Goal: Navigation & Orientation: Understand site structure

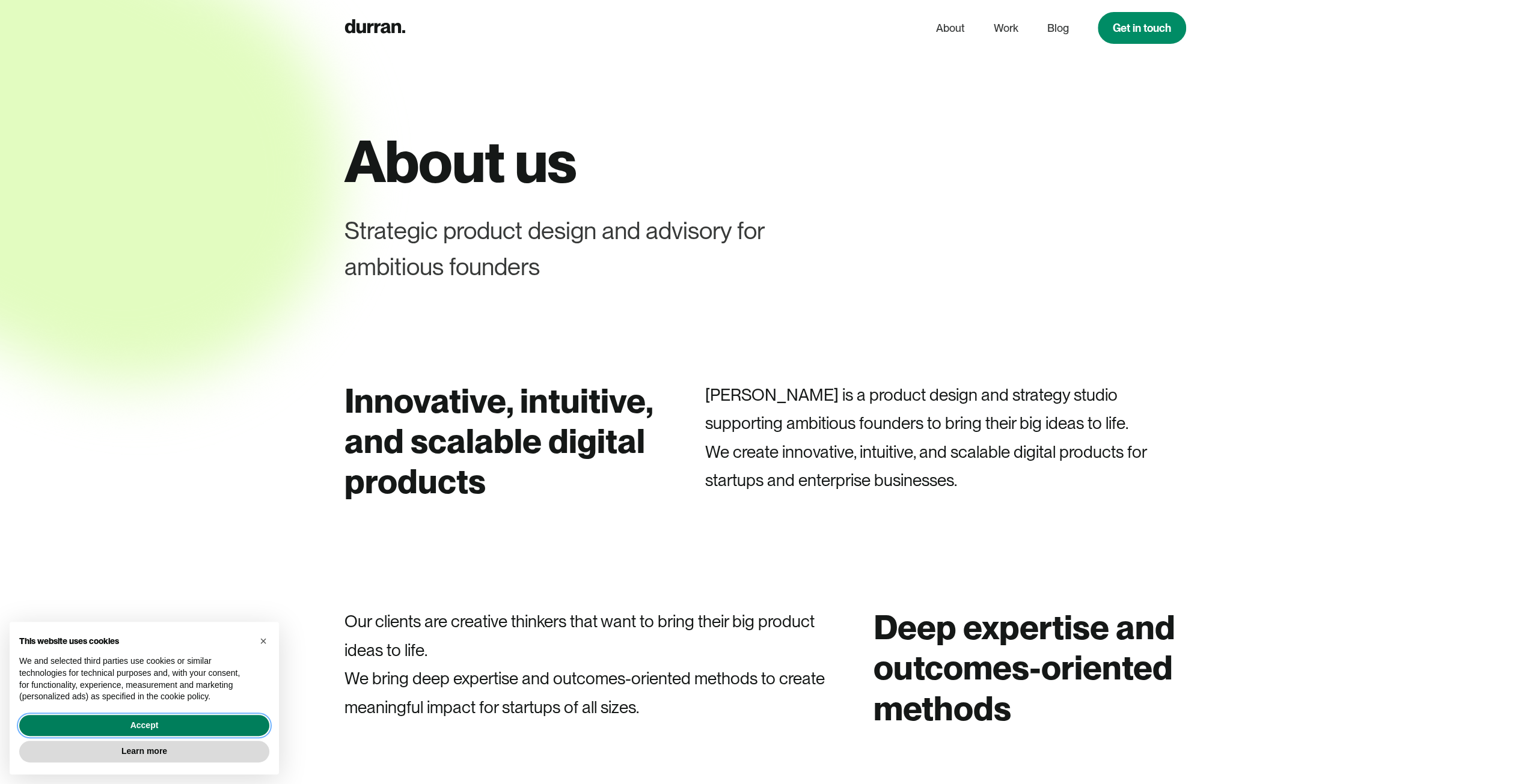
click at [194, 721] on button "Accept" at bounding box center [144, 726] width 250 height 22
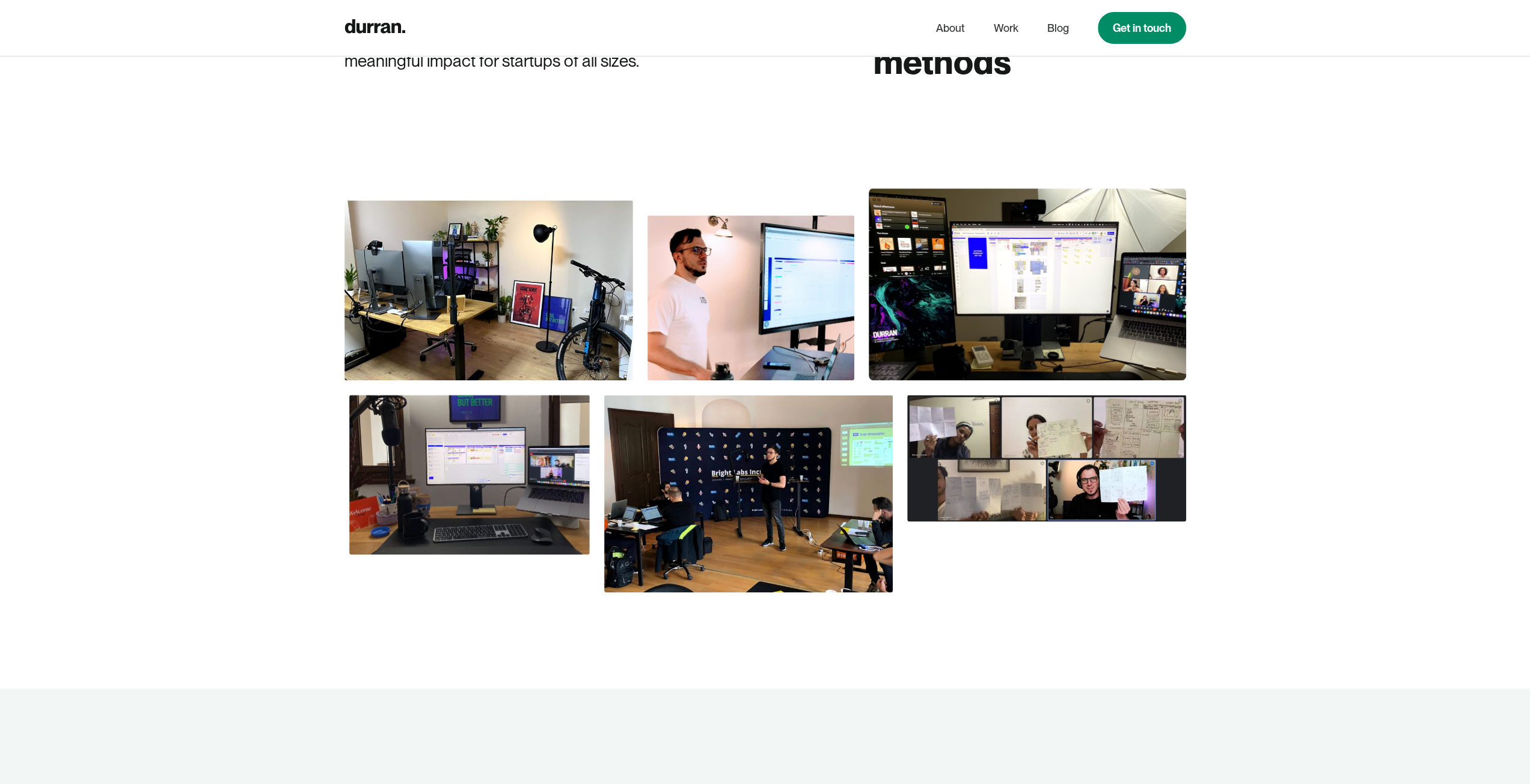
scroll to position [600, 0]
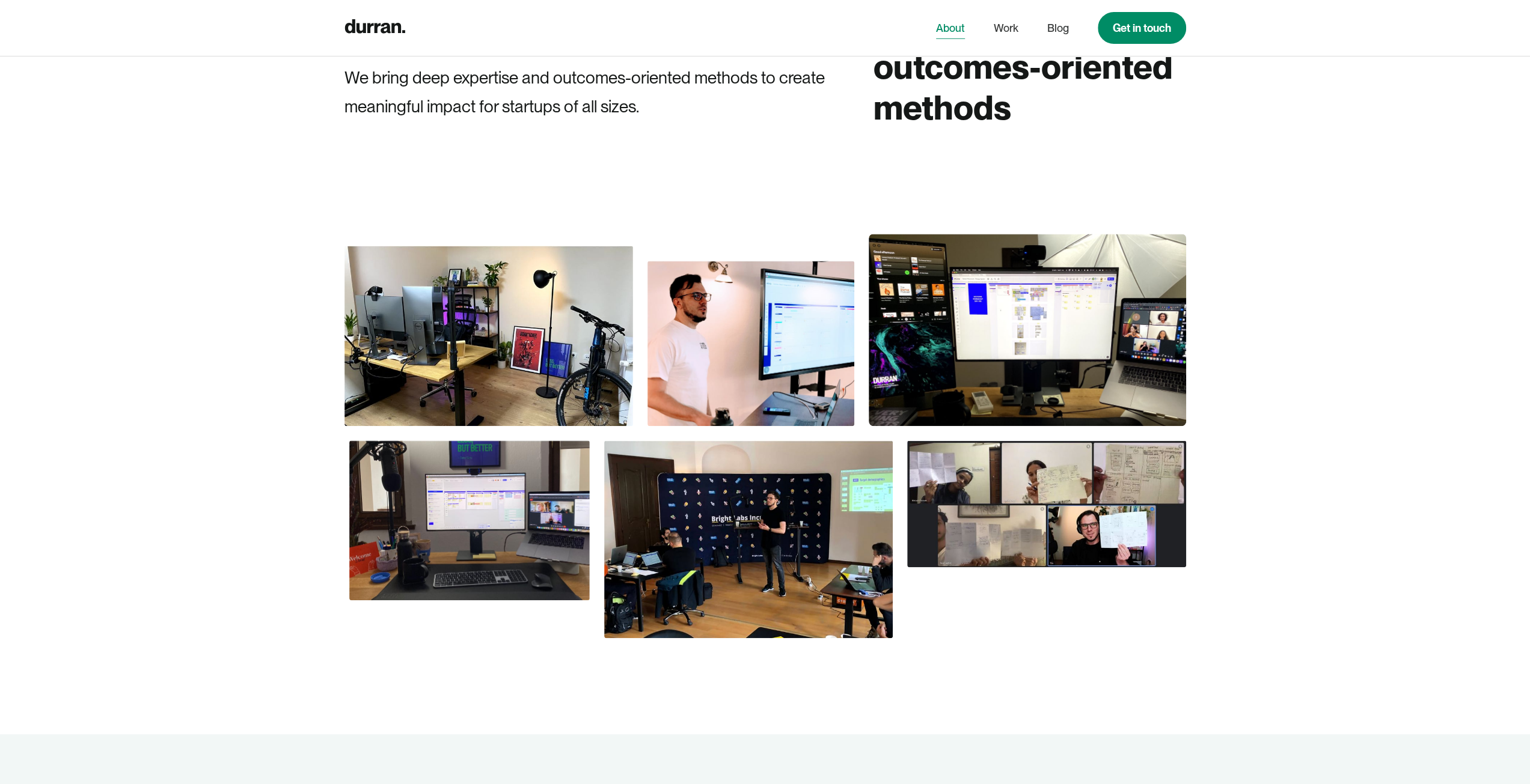
click at [959, 22] on link "About" at bounding box center [950, 28] width 29 height 23
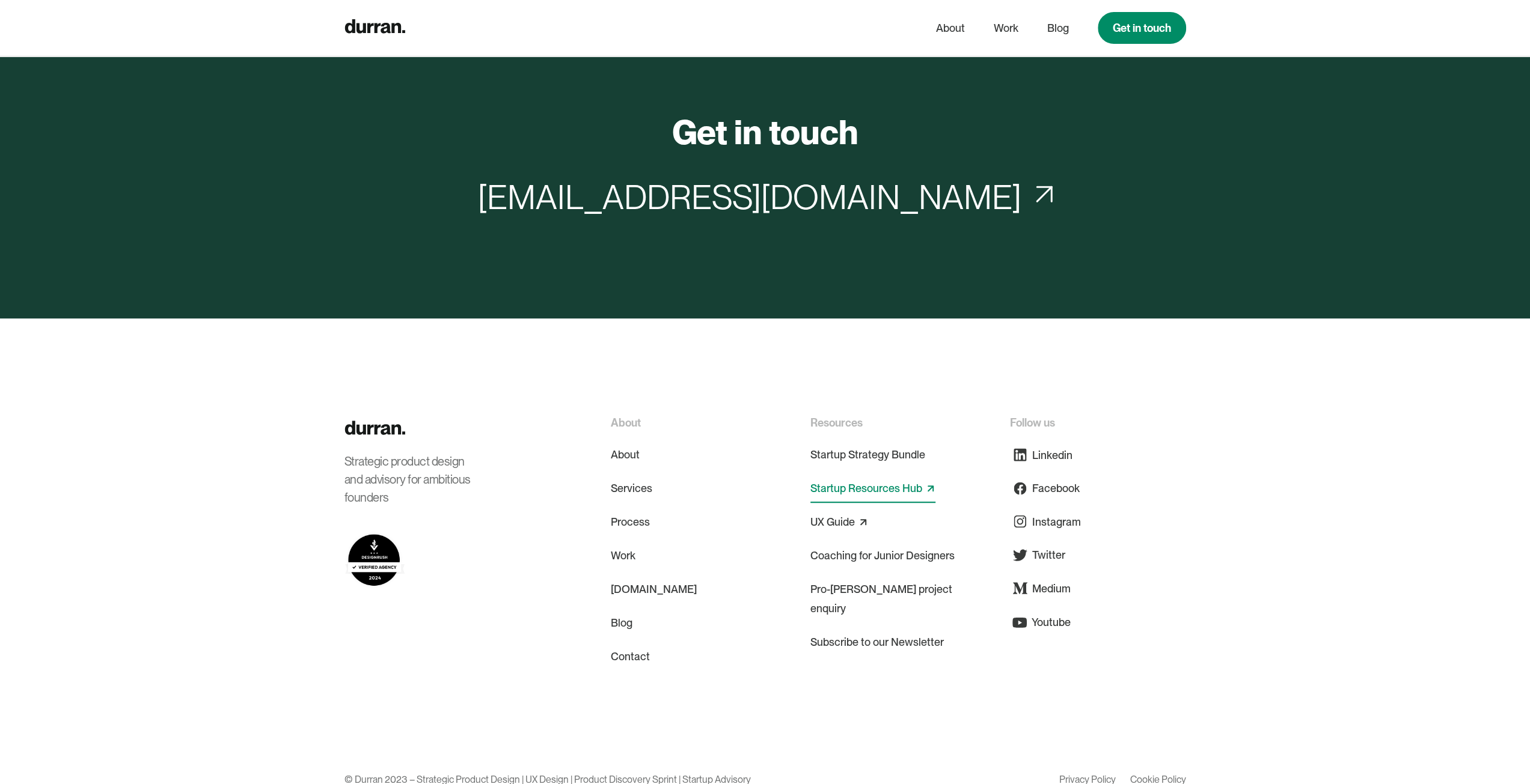
scroll to position [5001, 0]
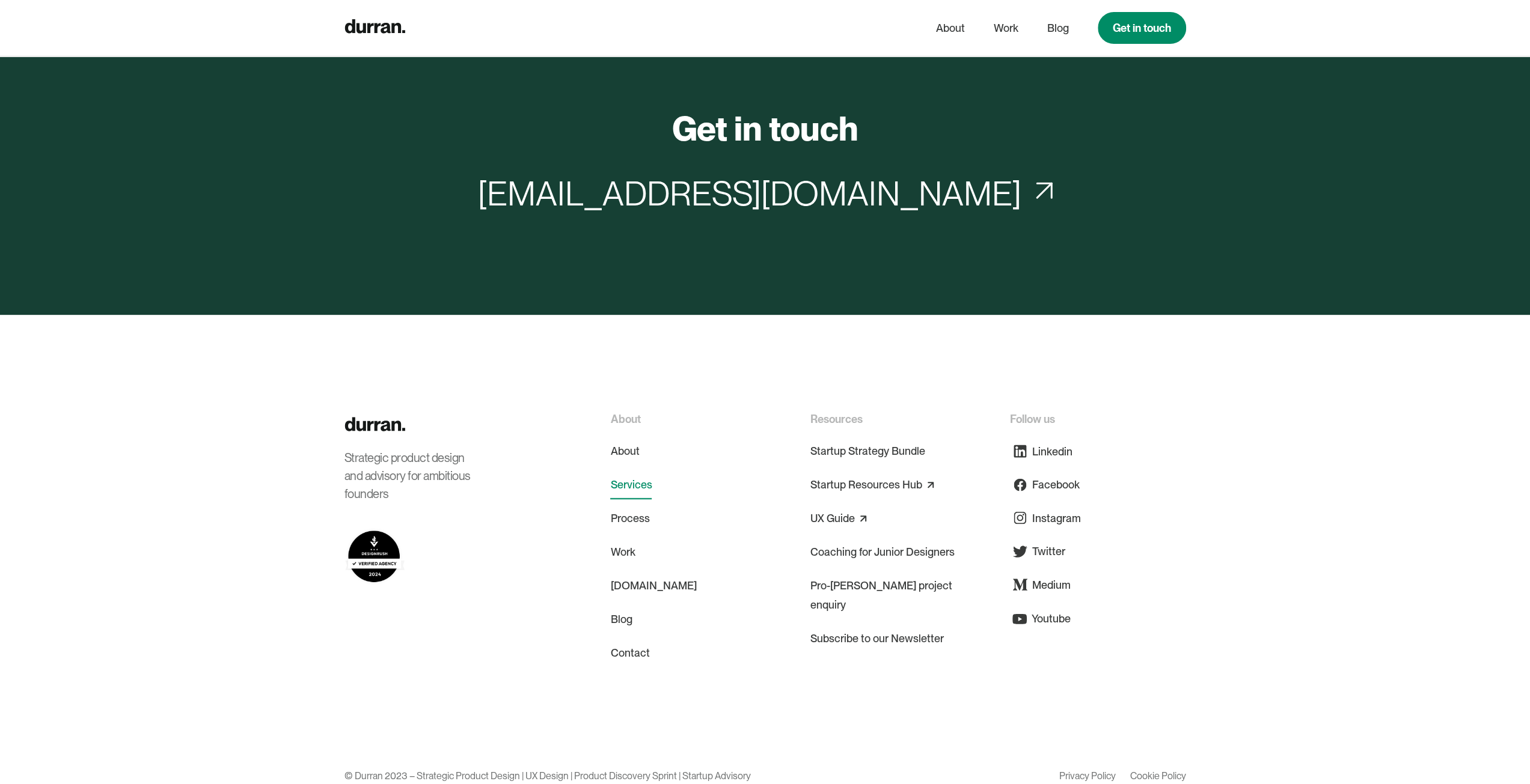
click at [649, 470] on link "Services" at bounding box center [631, 484] width 42 height 29
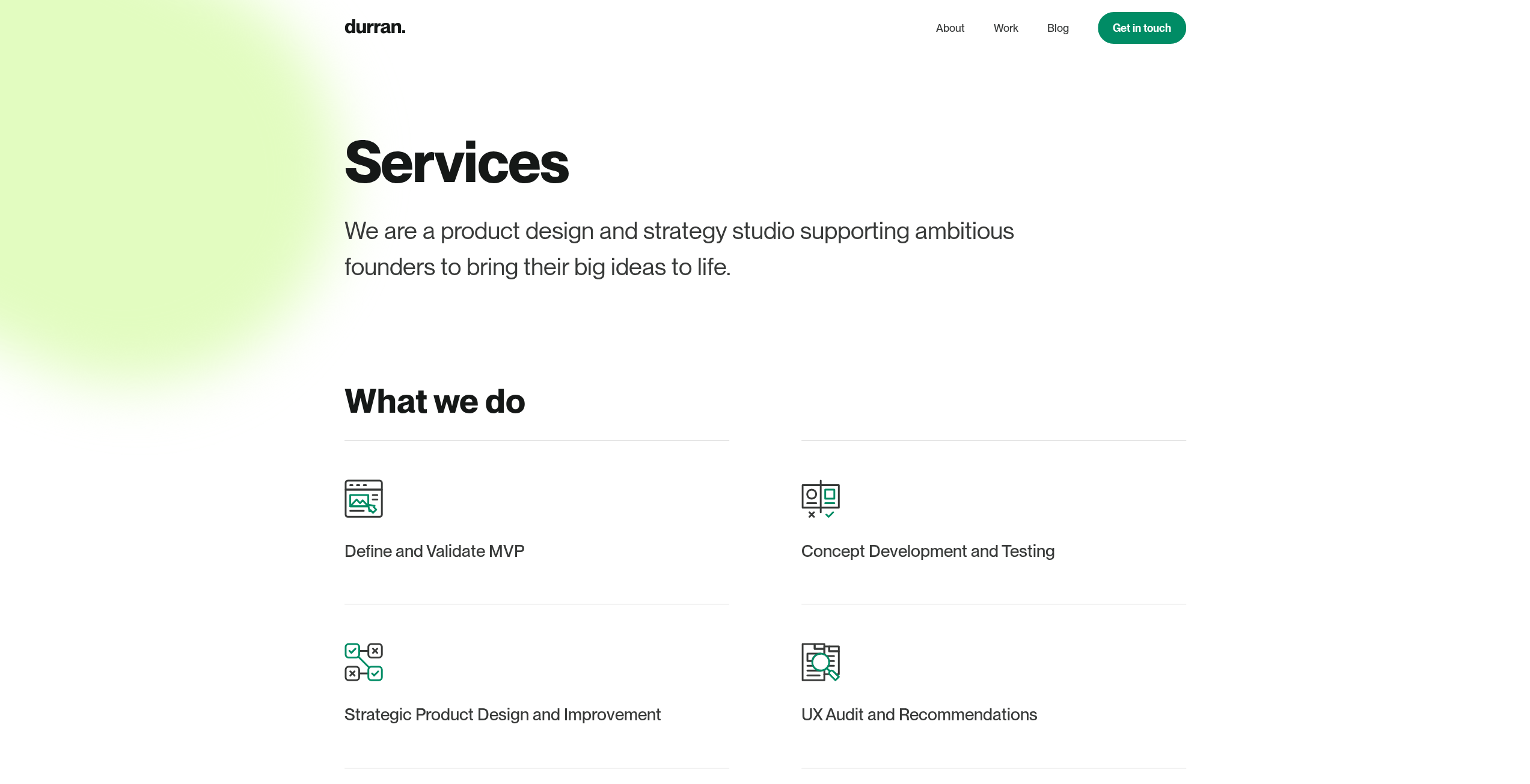
drag, startPoint x: 0, startPoint y: 0, endPoint x: 594, endPoint y: 409, distance: 721.2
click at [594, 409] on h2 "What we do" at bounding box center [765, 401] width 842 height 40
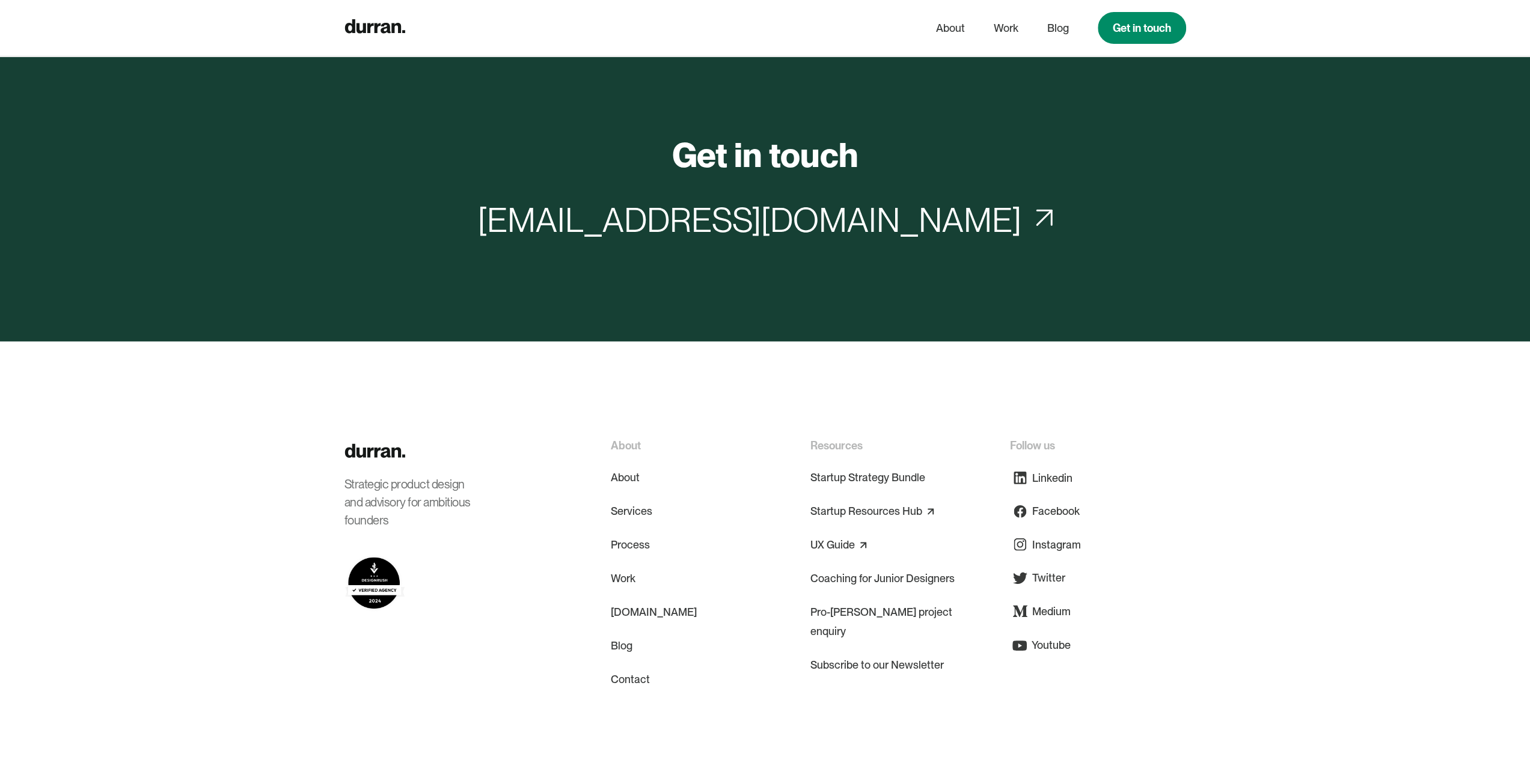
scroll to position [5938, 0]
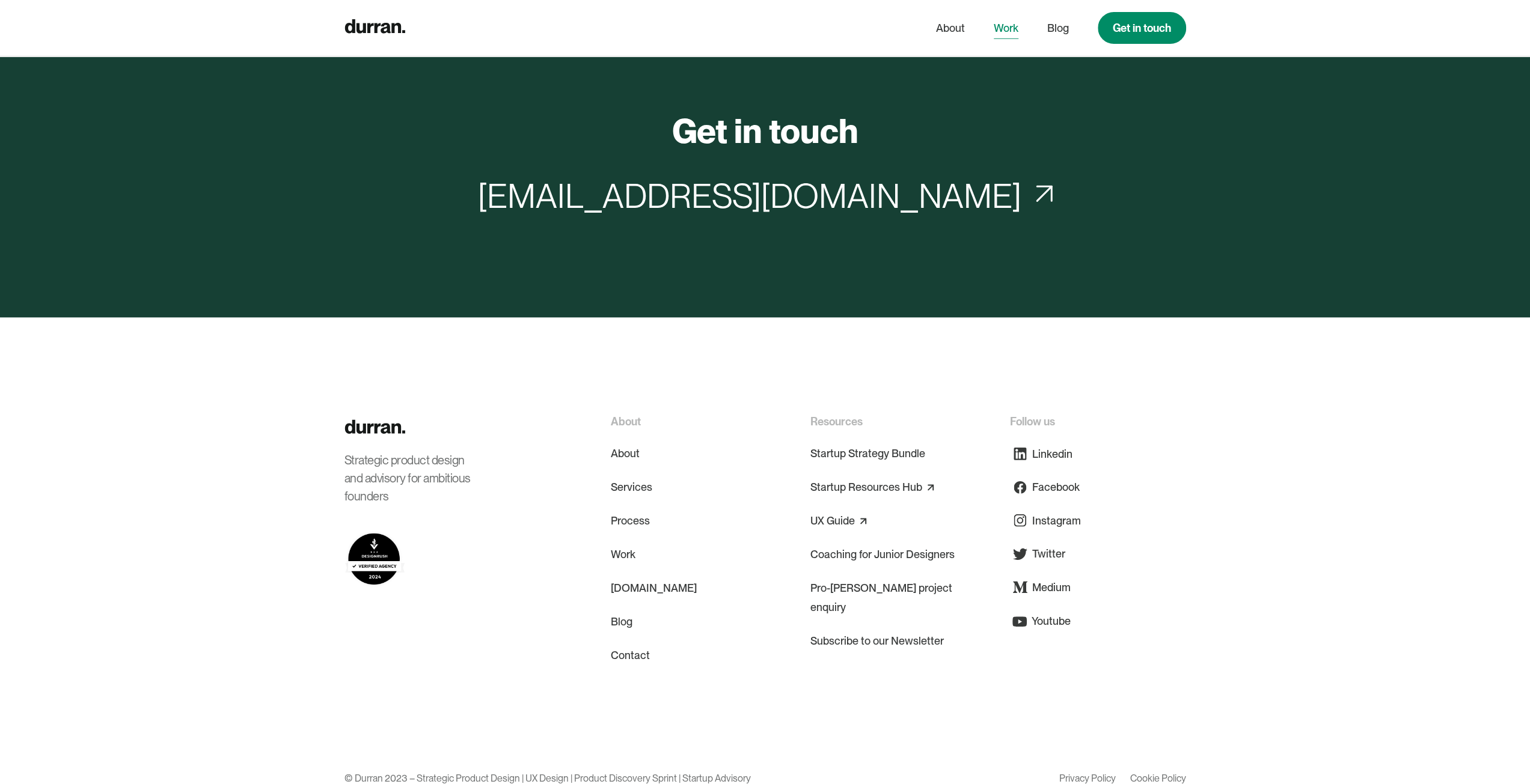
click at [998, 34] on link "Work" at bounding box center [1006, 28] width 25 height 23
